Goal: Communication & Community: Answer question/provide support

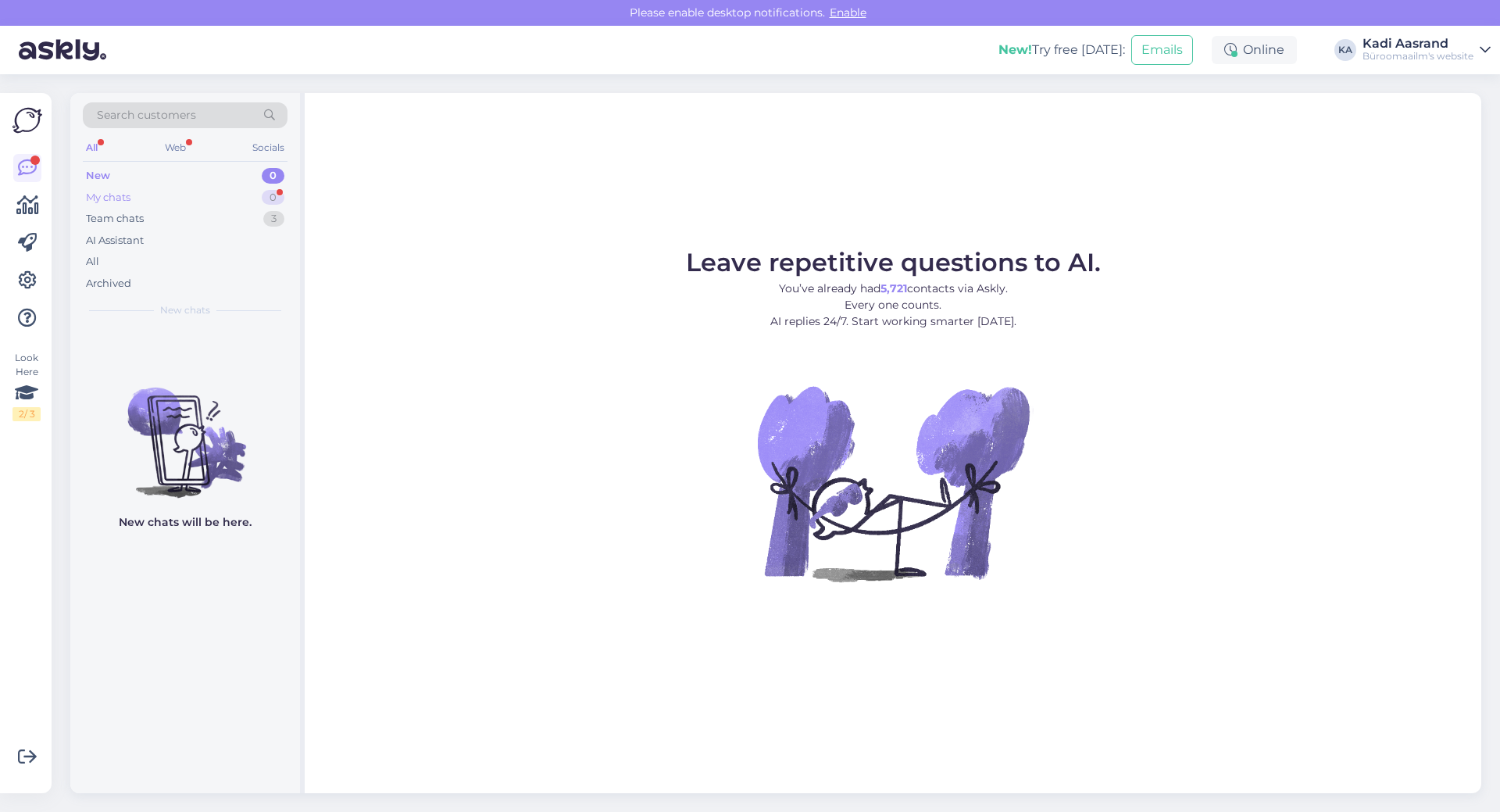
click at [196, 194] on div "My chats 0" at bounding box center [185, 197] width 205 height 22
click at [202, 222] on div "Team chats 3" at bounding box center [185, 218] width 205 height 22
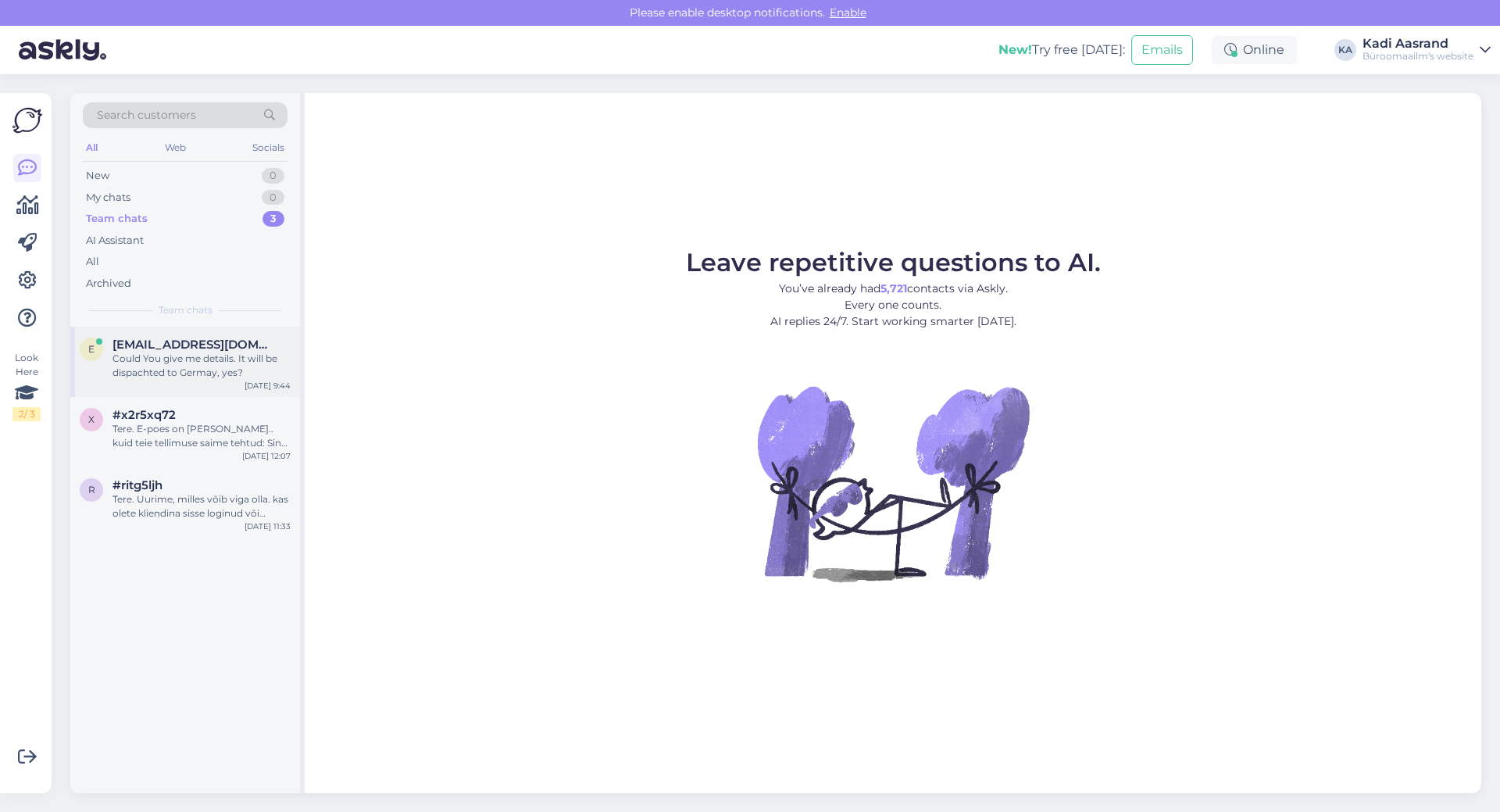
click at [214, 355] on div "Could You give me details. It will be dispachted to Germay, yes?" at bounding box center [201, 366] width 178 height 28
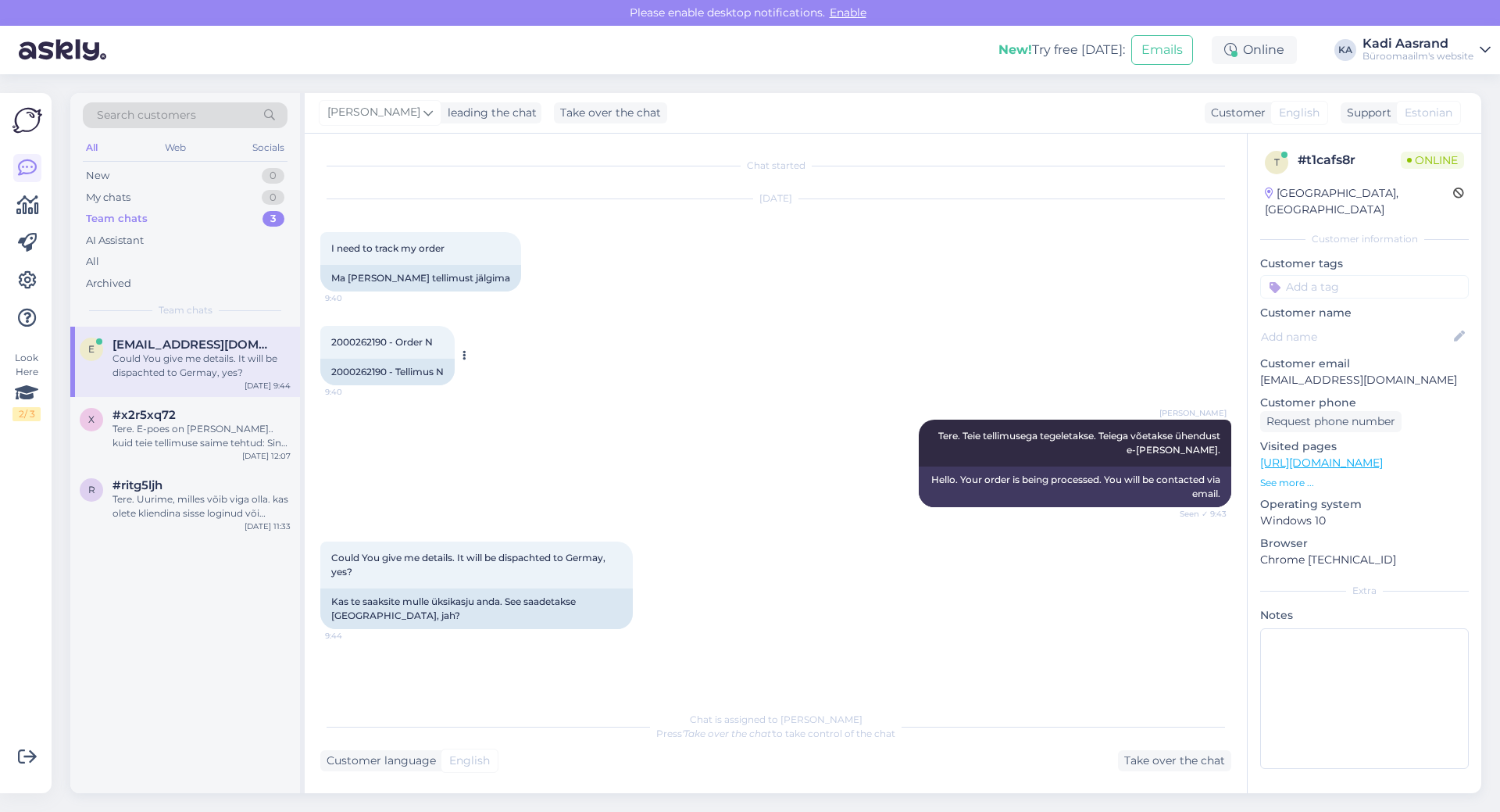
click at [333, 342] on span "2000262190 - Order N" at bounding box center [382, 341] width 101 height 11
copy span "2000262190"
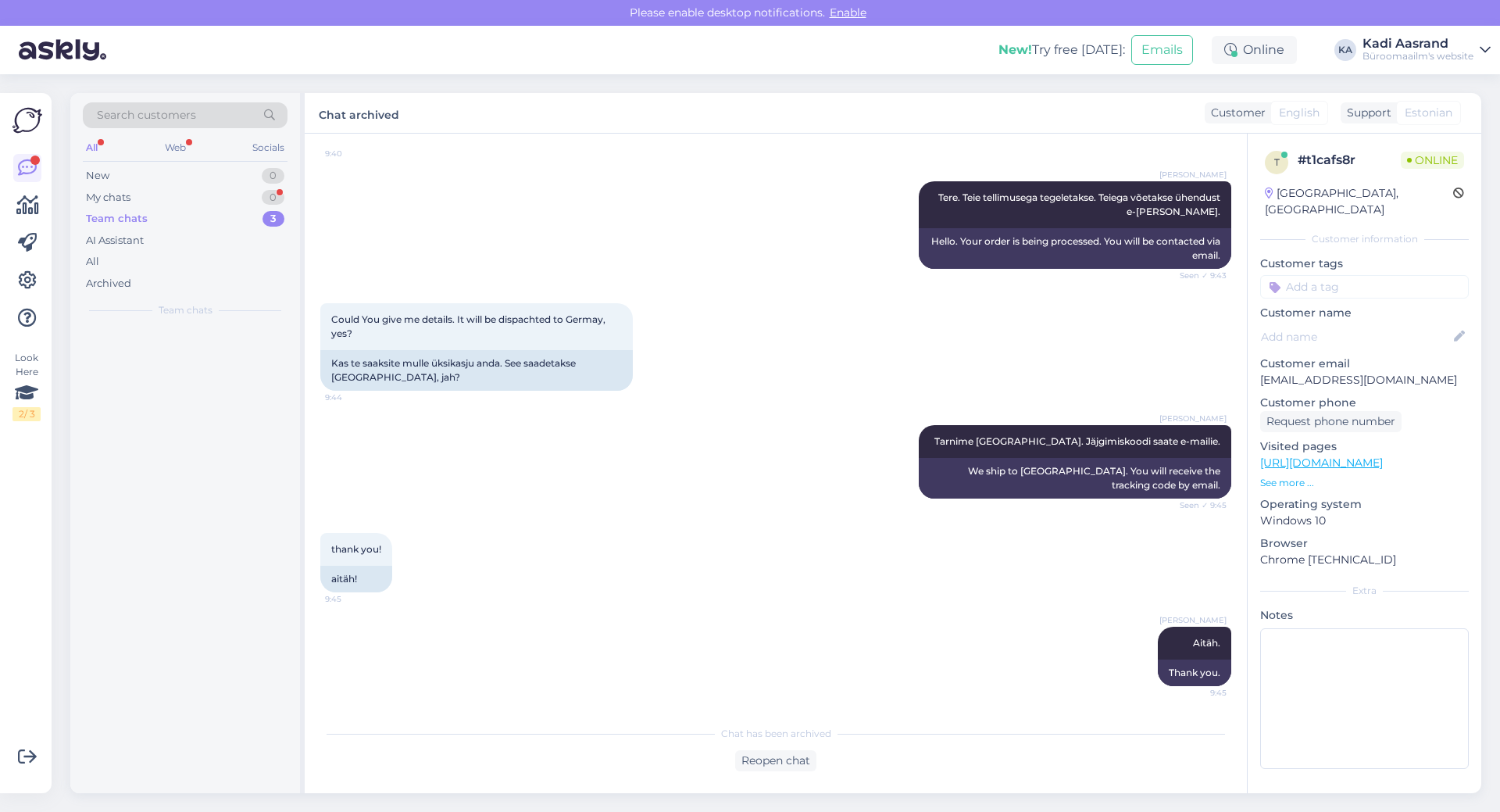
scroll to position [238, 0]
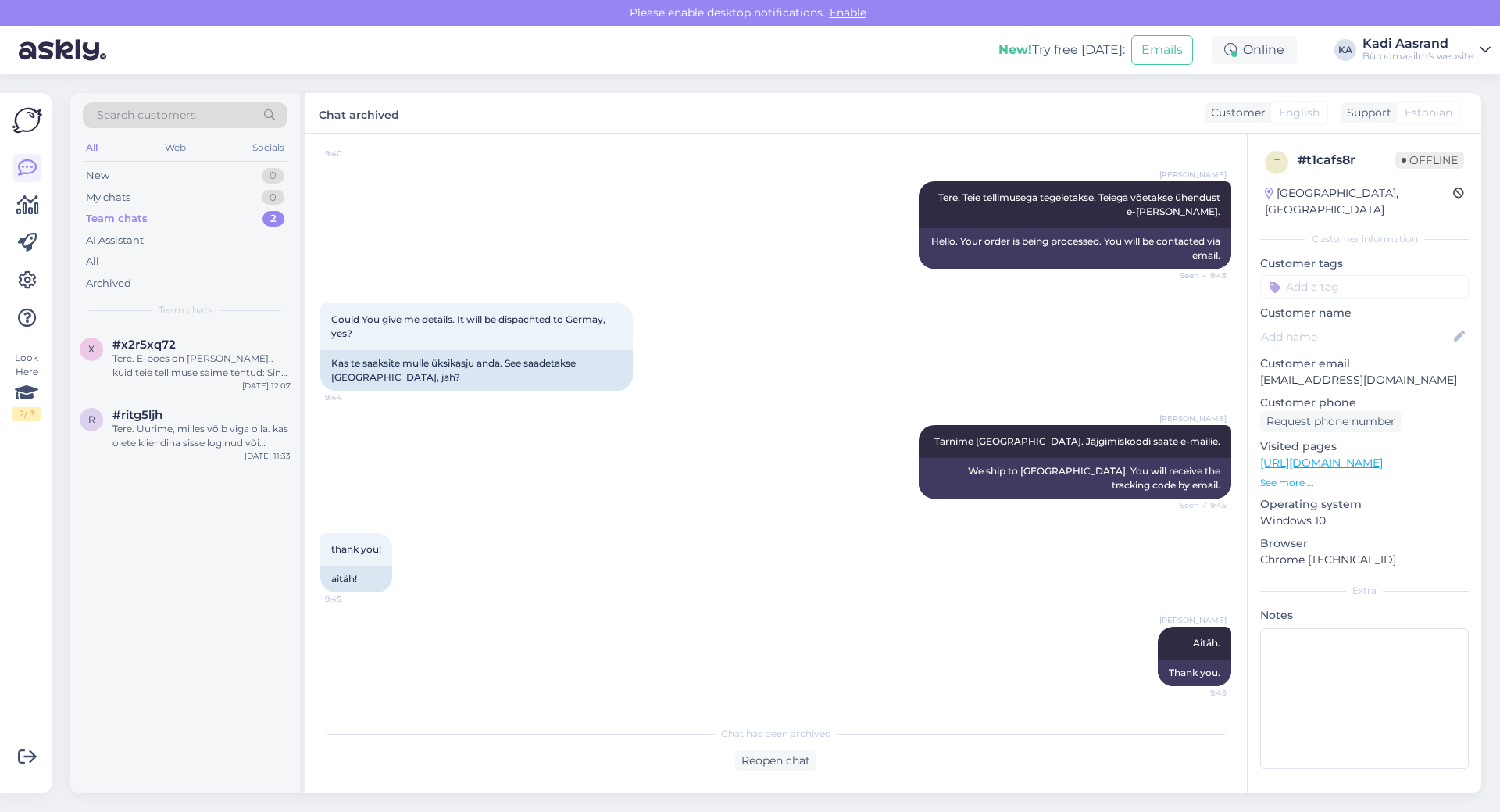
click at [626, 612] on div "[PERSON_NAME]. 9:45 Thank you." at bounding box center [775, 656] width 911 height 94
click at [213, 172] on div "New 1" at bounding box center [185, 175] width 205 height 22
click at [204, 364] on div "Tere! Otsin postkaartide jaoks toorikuid (et meisterdada lastega postkaarte). Ö…" at bounding box center [201, 366] width 178 height 28
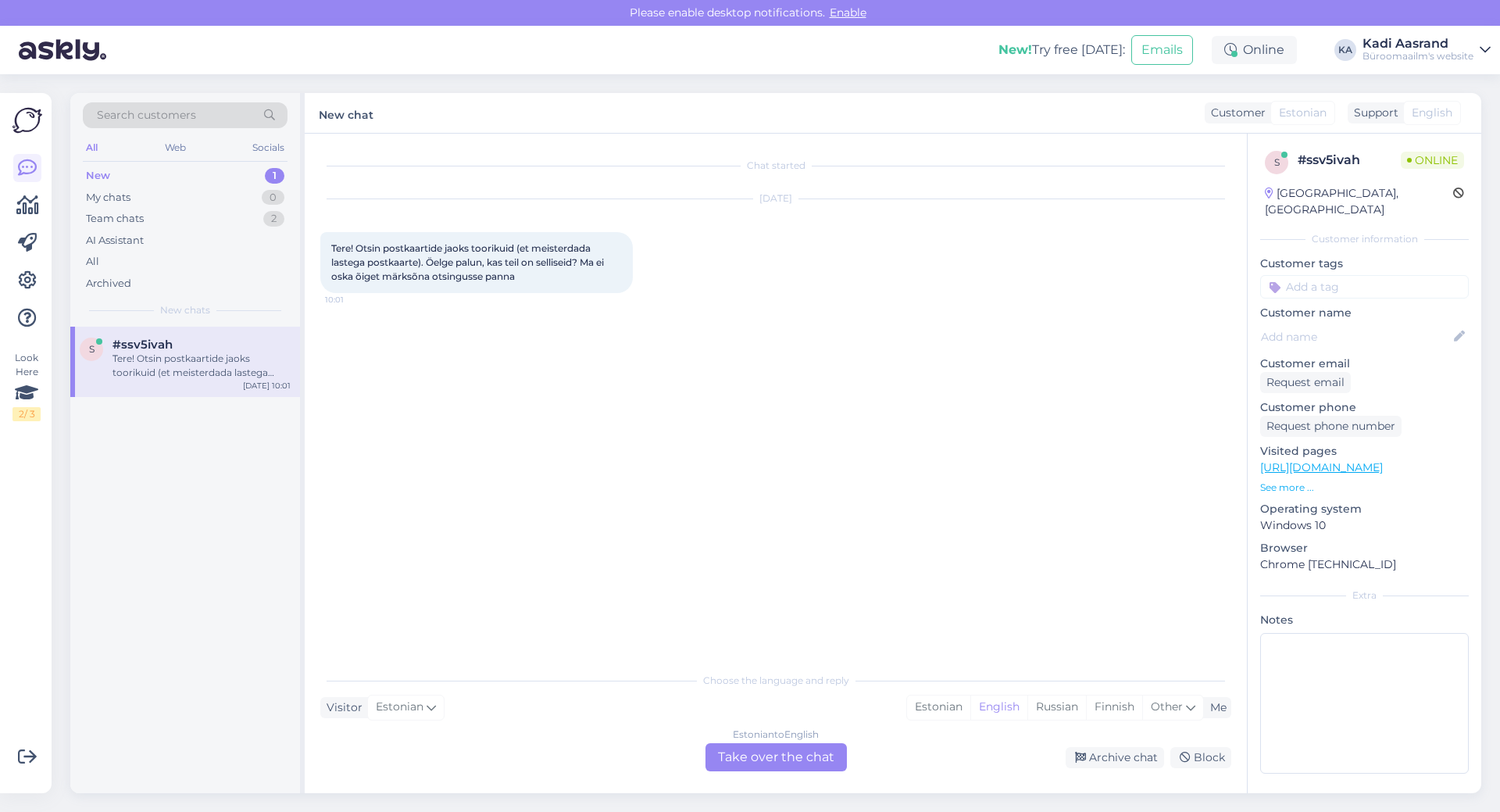
scroll to position [0, 0]
click at [946, 708] on div "Estonian" at bounding box center [939, 706] width 63 height 24
click at [745, 757] on div "Estonian to Estonian Take over the chat" at bounding box center [776, 757] width 142 height 28
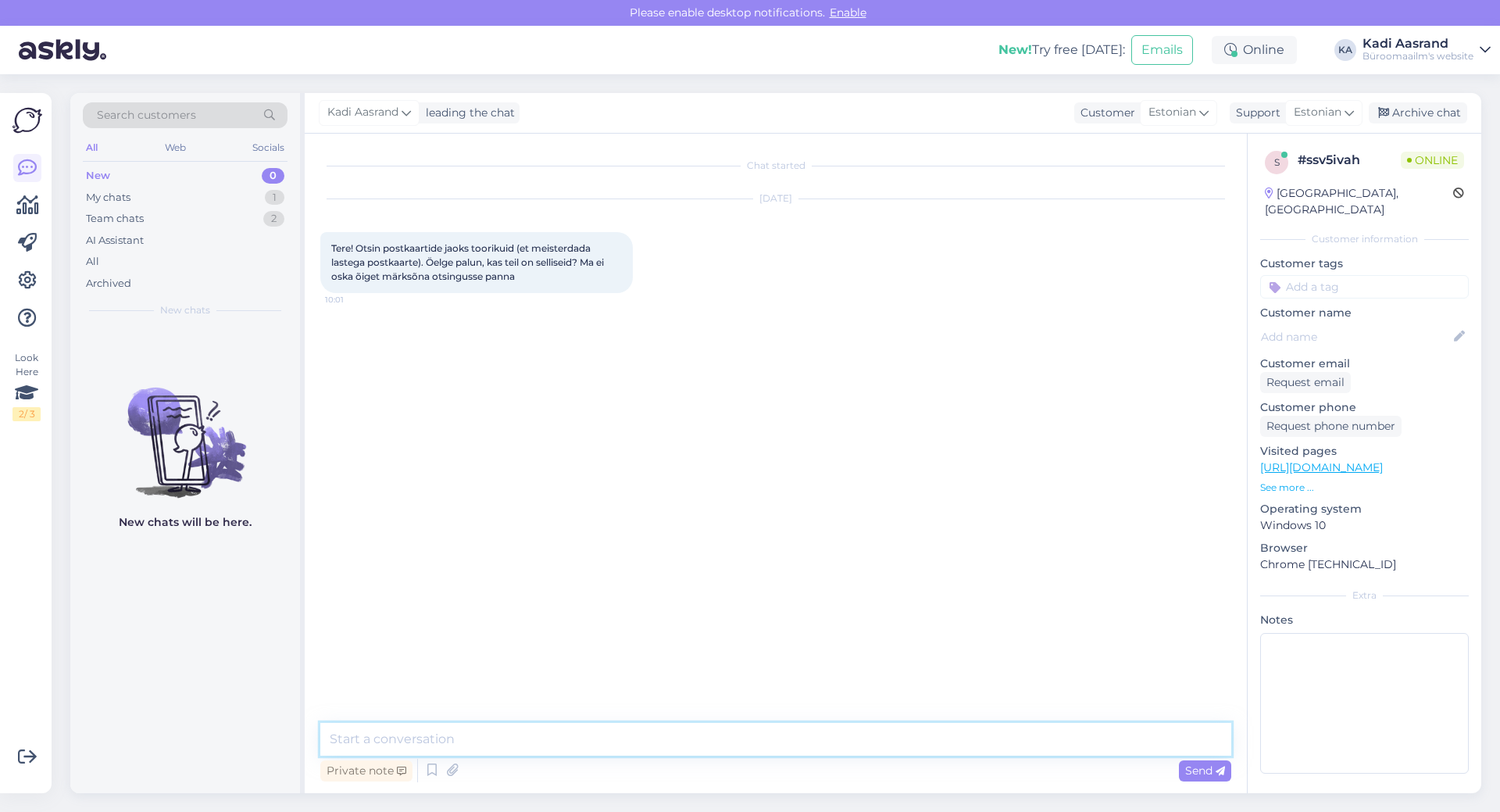
click at [573, 735] on textarea at bounding box center [775, 738] width 911 height 33
paste textarea "[URL][DOMAIN_NAME]"
type textarea "Tere, meil on näiteks sellised variandid [URL][DOMAIN_NAME]"
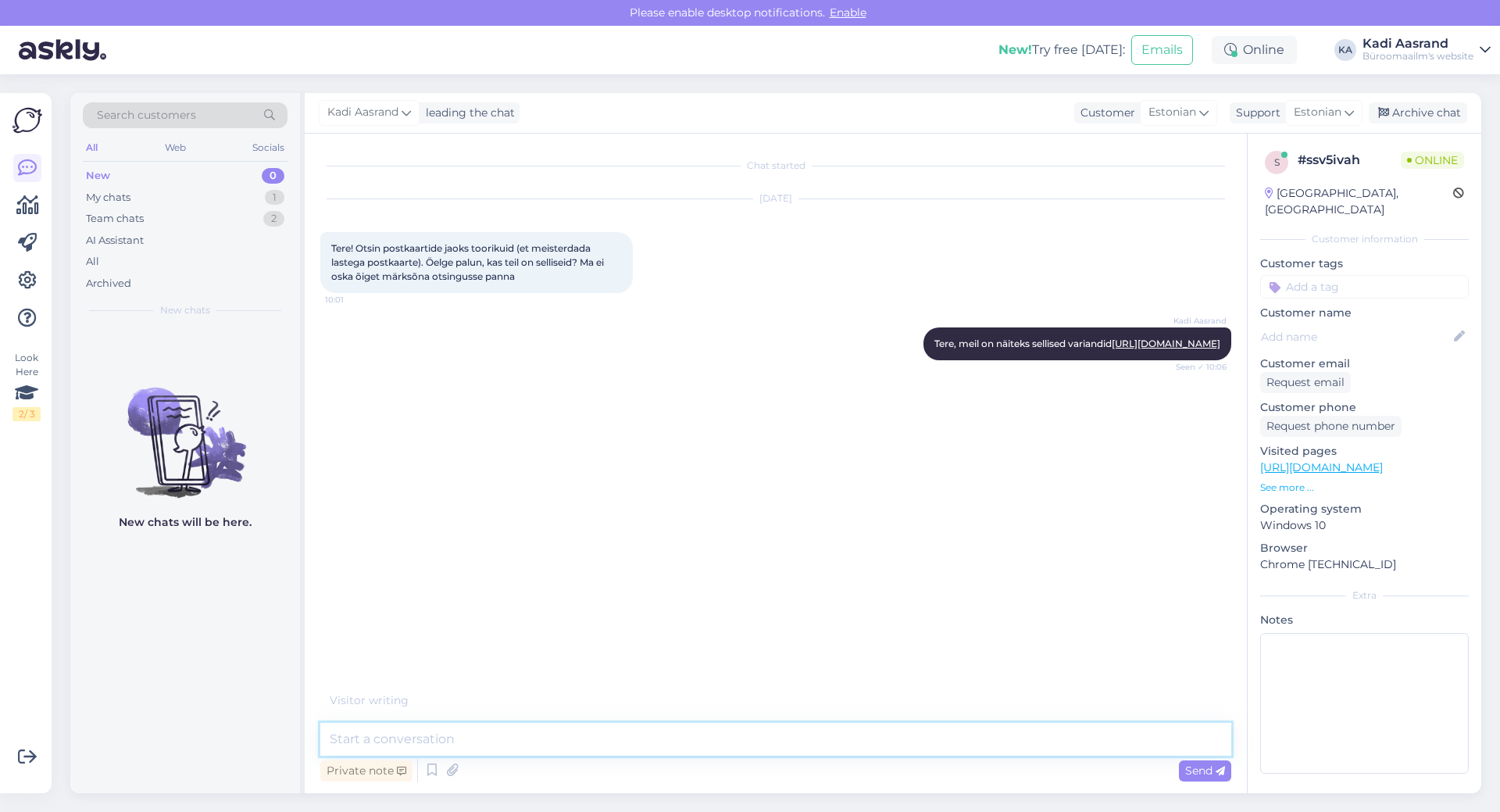
click at [424, 735] on textarea at bounding box center [775, 738] width 911 height 33
type textarea "siis on veel sellised"
paste textarea "[URL][DOMAIN_NAME]"
type textarea "[URL][DOMAIN_NAME]"
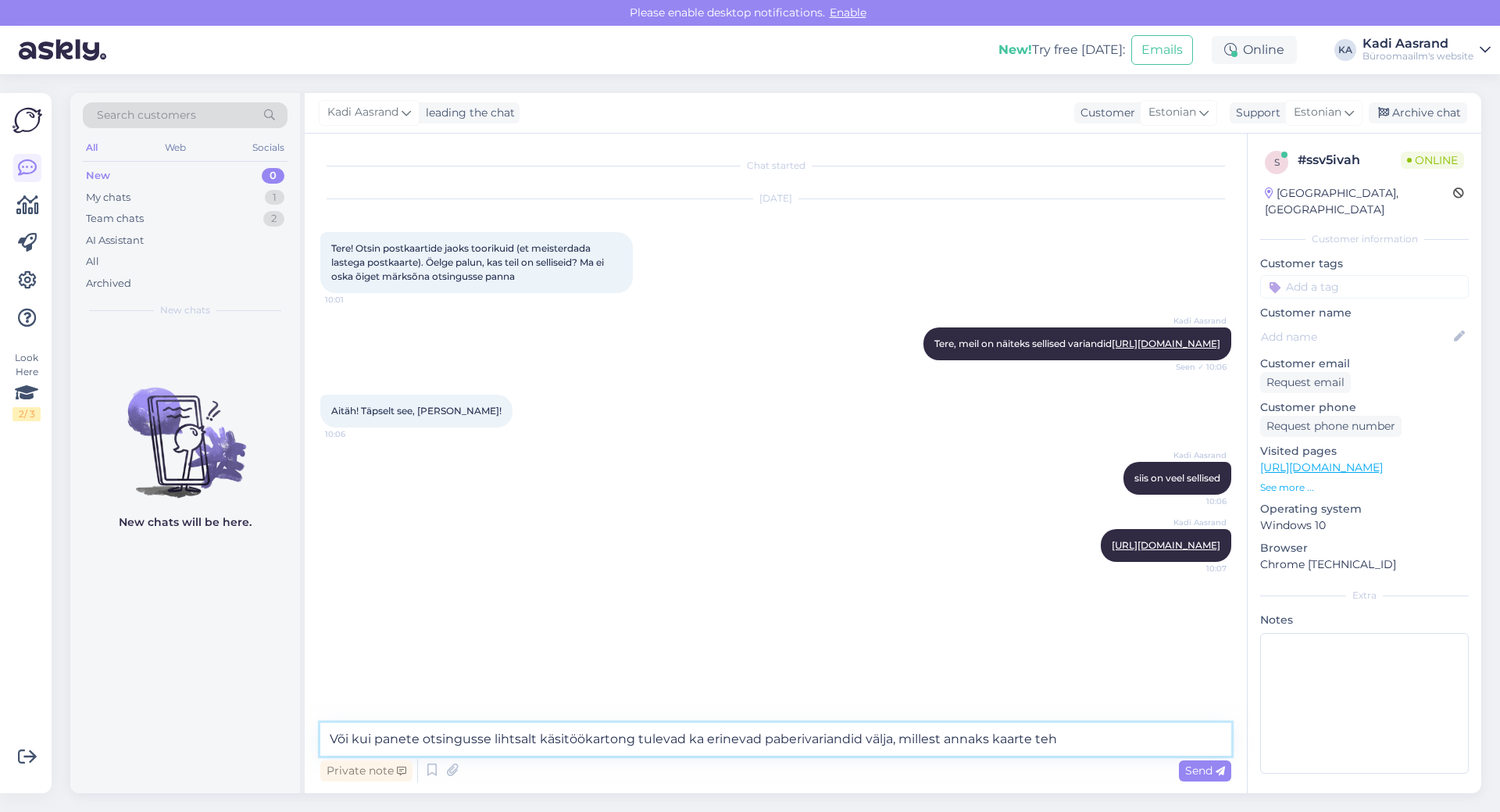
type textarea "Või kui panete otsingusse lihtsalt käsitöökartong tulevad ka erinevad paberivar…"
